Goal: Task Accomplishment & Management: Manage account settings

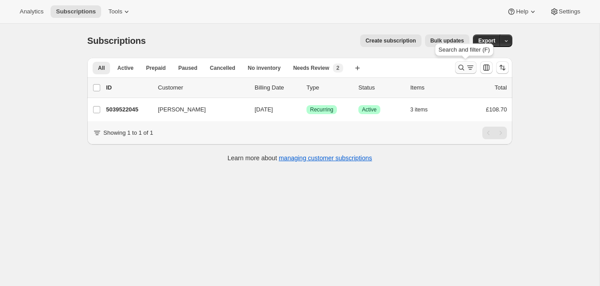
click at [459, 65] on icon "Search and filter results" at bounding box center [461, 67] width 9 height 9
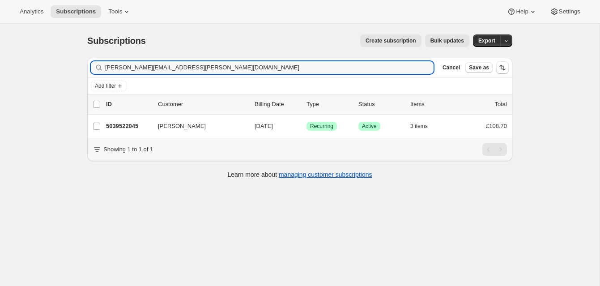
drag, startPoint x: 188, startPoint y: 69, endPoint x: 99, endPoint y: 65, distance: 89.1
click at [99, 65] on div "[PERSON_NAME][EMAIL_ADDRESS][PERSON_NAME][DOMAIN_NAME] Clear" at bounding box center [262, 67] width 343 height 13
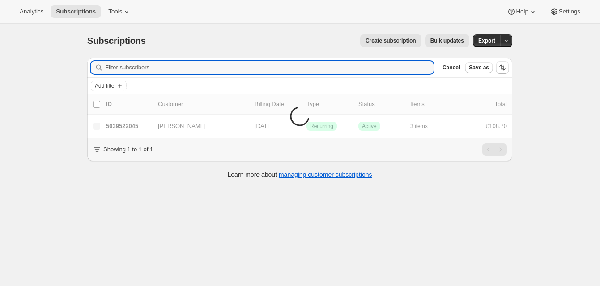
scroll to position [2, 0]
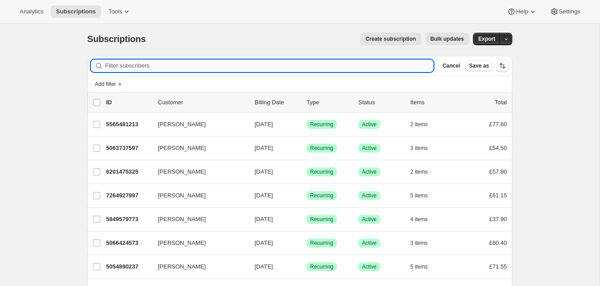
click at [130, 66] on input "Filter subscribers" at bounding box center [269, 65] width 328 height 13
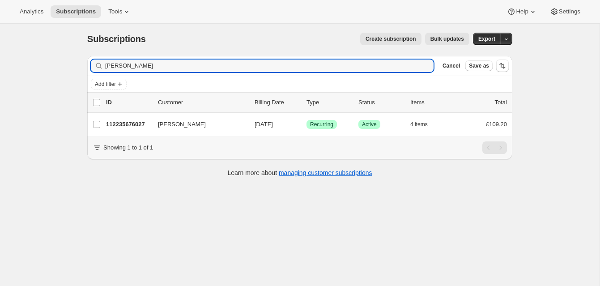
type input "[PERSON_NAME]"
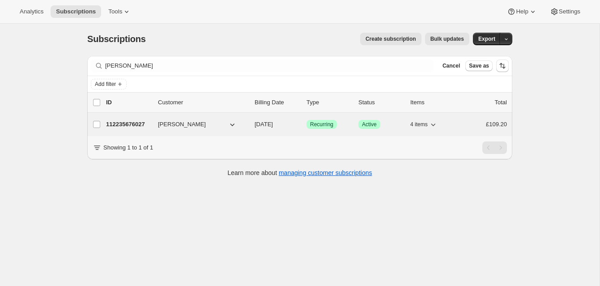
click at [131, 121] on p "112235676027" at bounding box center [128, 124] width 45 height 9
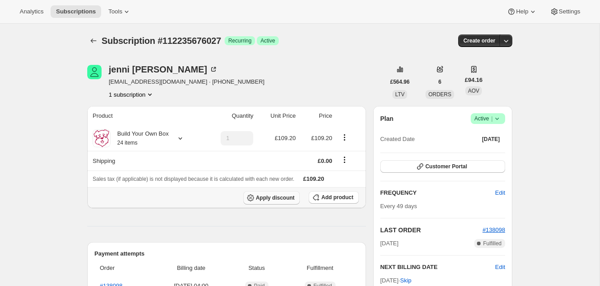
click at [285, 195] on span "Apply discount" at bounding box center [275, 197] width 39 height 7
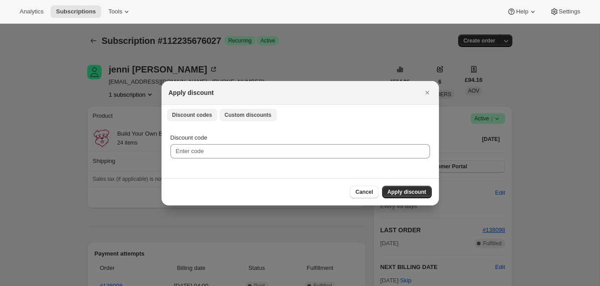
click at [249, 114] on span "Custom discounts" at bounding box center [248, 114] width 47 height 7
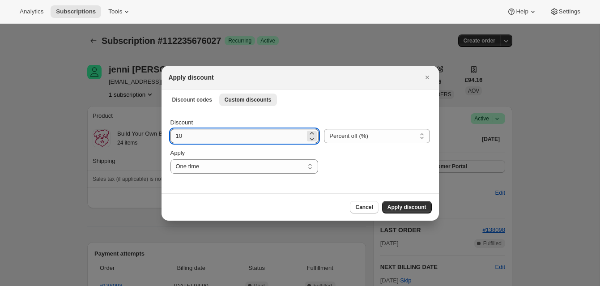
drag, startPoint x: 177, startPoint y: 136, endPoint x: 187, endPoint y: 136, distance: 10.3
click at [187, 136] on input "10" at bounding box center [237, 136] width 135 height 14
type input "20"
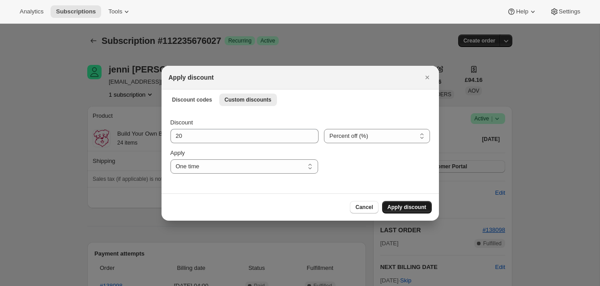
click at [410, 205] on span "Apply discount" at bounding box center [406, 207] width 39 height 7
